Goal: Find specific page/section: Find specific page/section

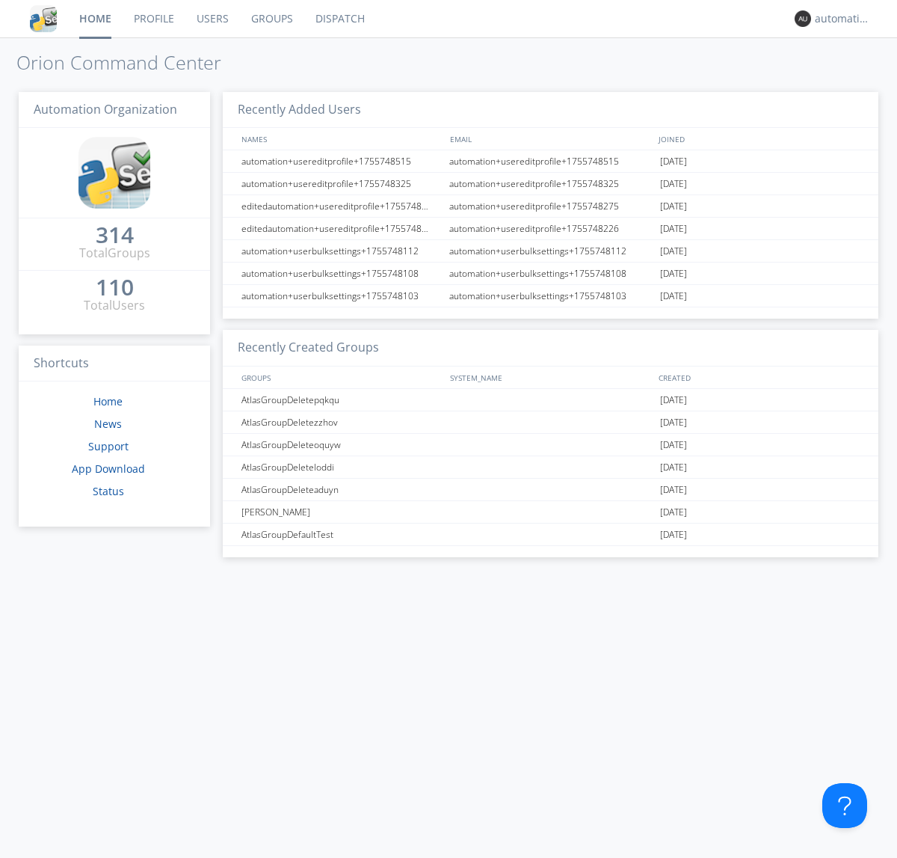
click at [339, 19] on link "Dispatch" at bounding box center [340, 18] width 72 height 37
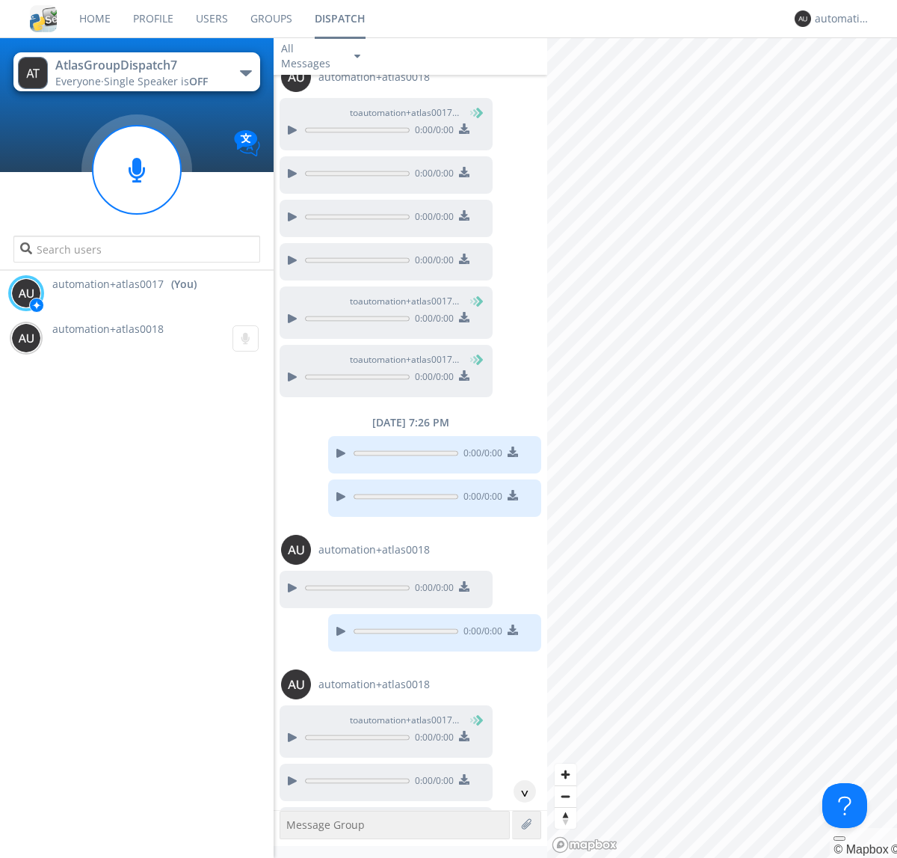
scroll to position [524, 0]
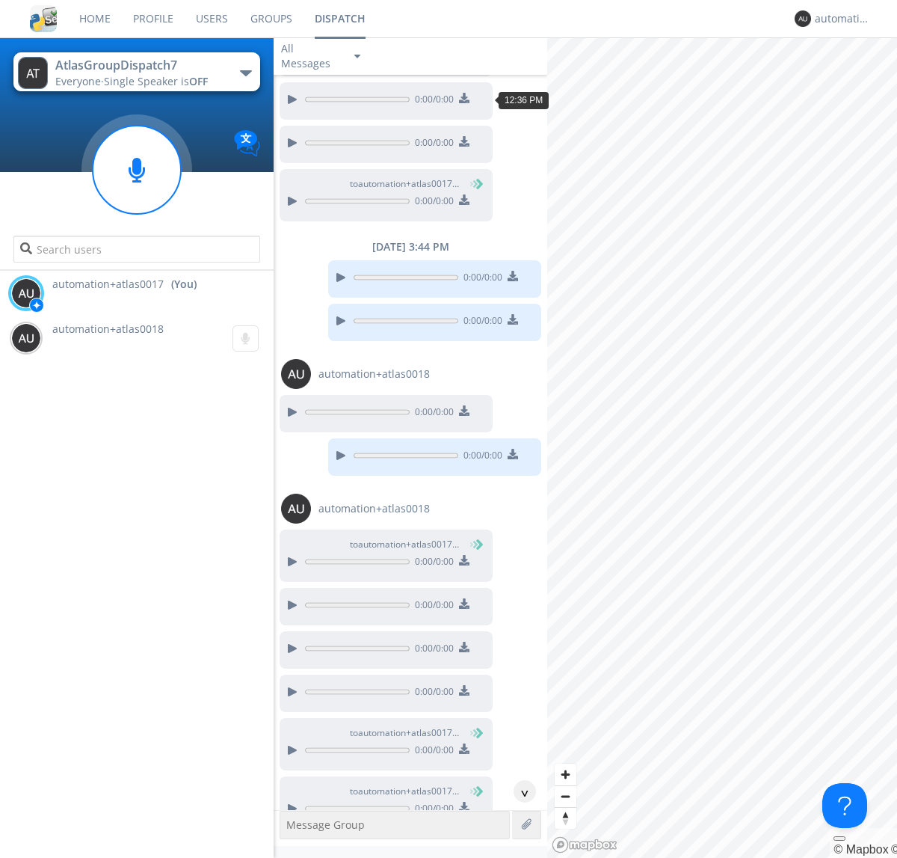
scroll to position [516, 0]
click at [519, 791] on div "^" at bounding box center [525, 791] width 22 height 22
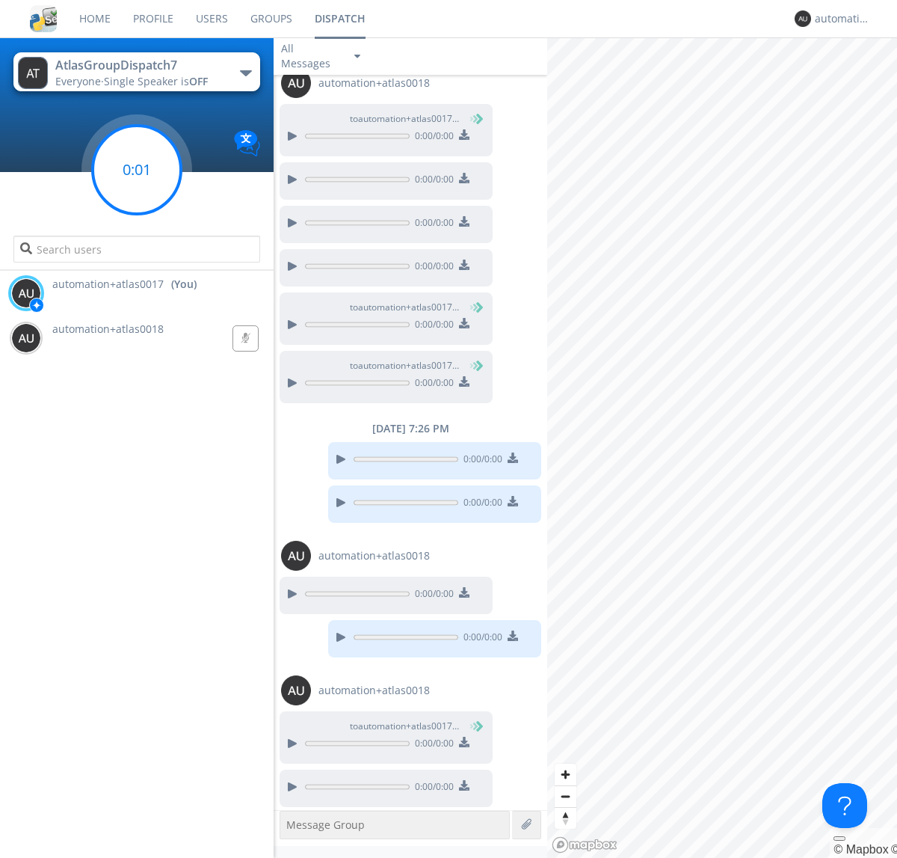
scroll to position [1016, 0]
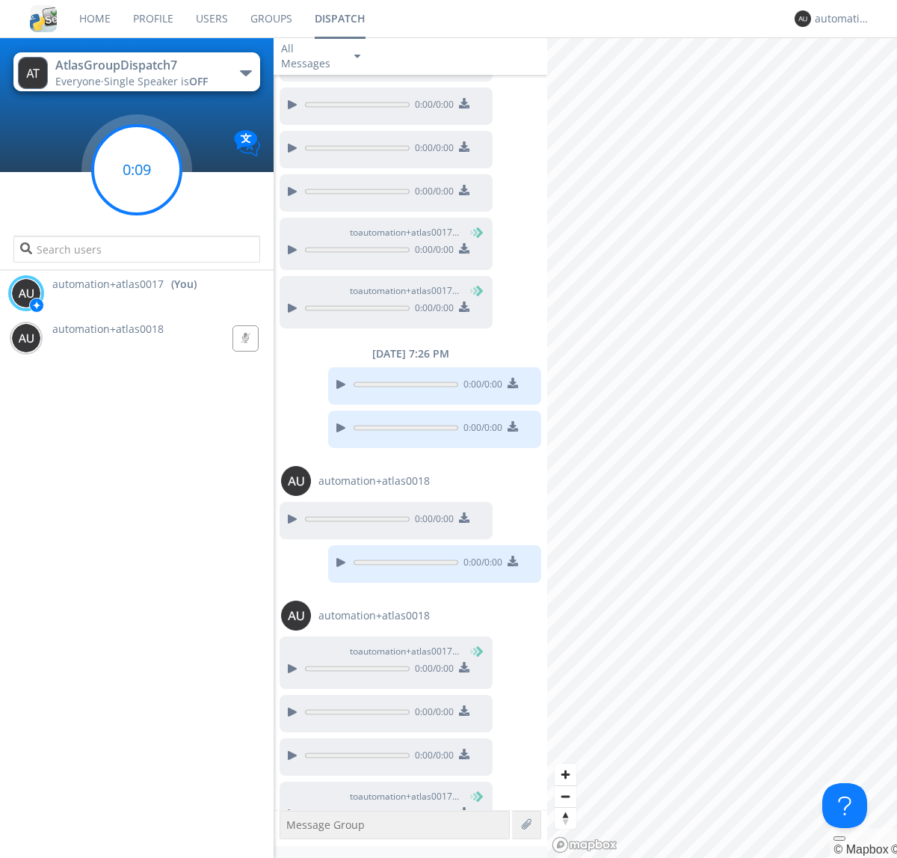
click at [137, 170] on g at bounding box center [137, 170] width 88 height 88
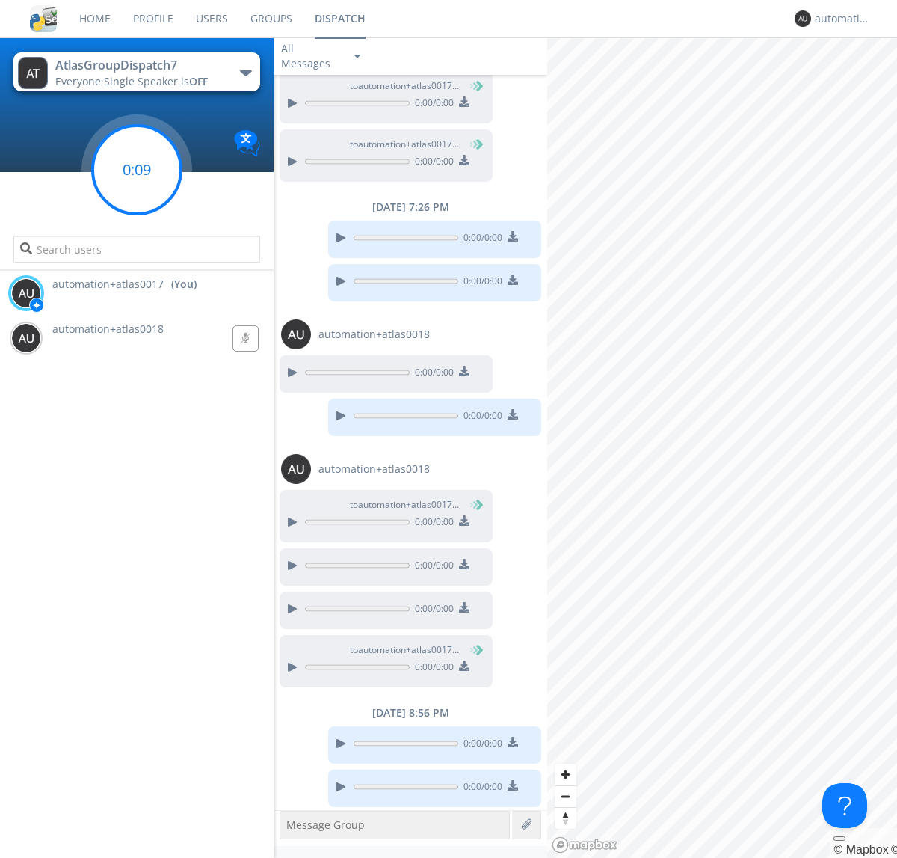
click at [137, 170] on g at bounding box center [137, 170] width 88 height 88
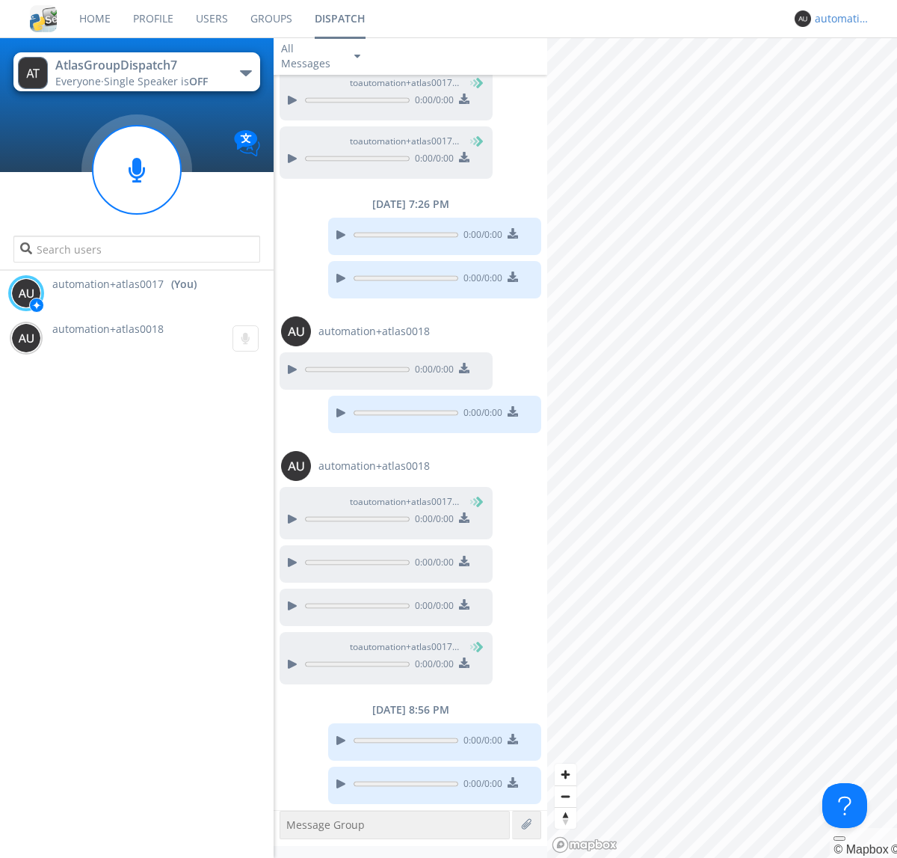
click at [839, 19] on div "automation+atlas0017" at bounding box center [843, 18] width 56 height 15
